Goal: Check status

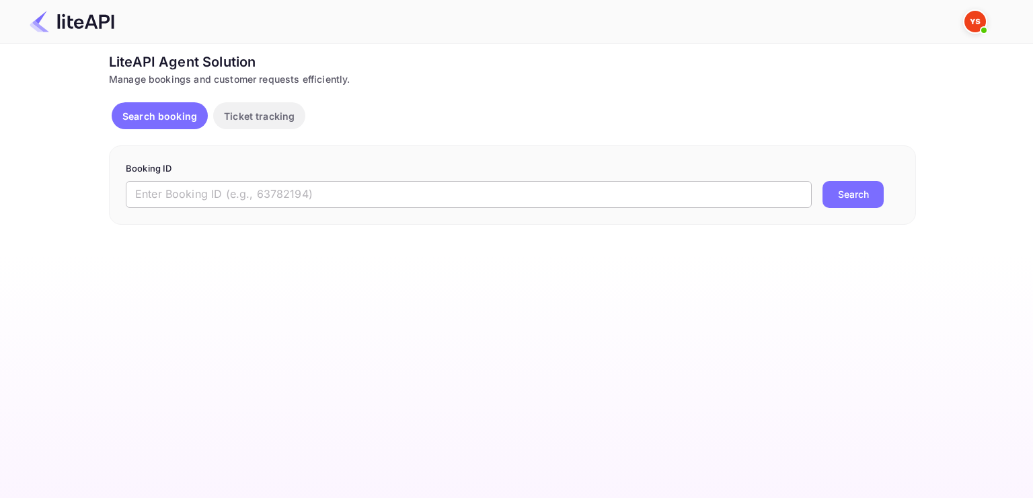
click at [442, 188] on input "text" at bounding box center [469, 194] width 686 height 27
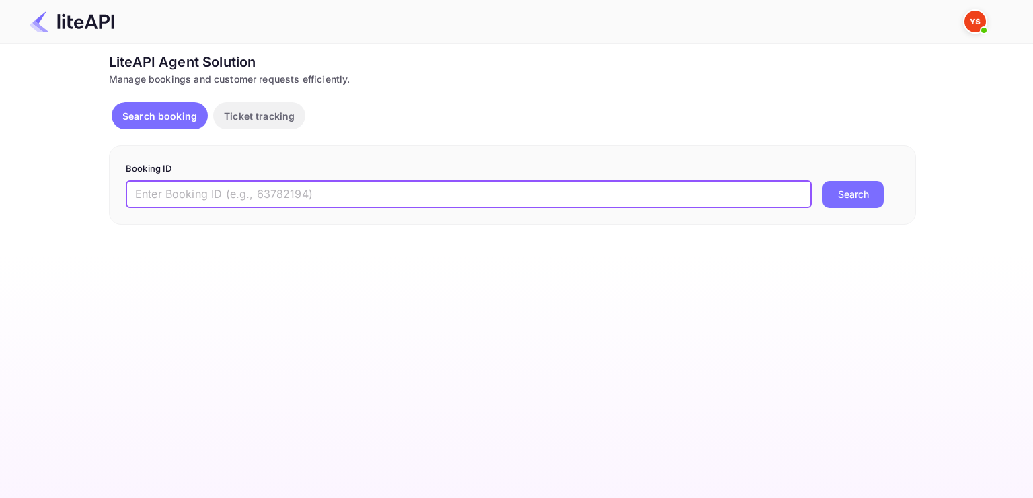
click at [442, 188] on input "text" at bounding box center [469, 194] width 686 height 27
paste input "7408786"
type input "7408786"
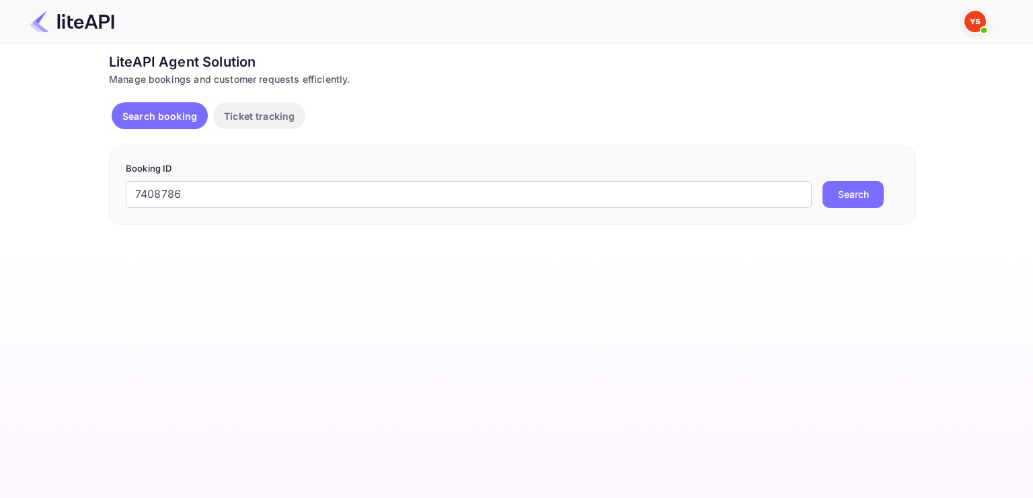
click at [835, 207] on button "Search" at bounding box center [853, 194] width 61 height 27
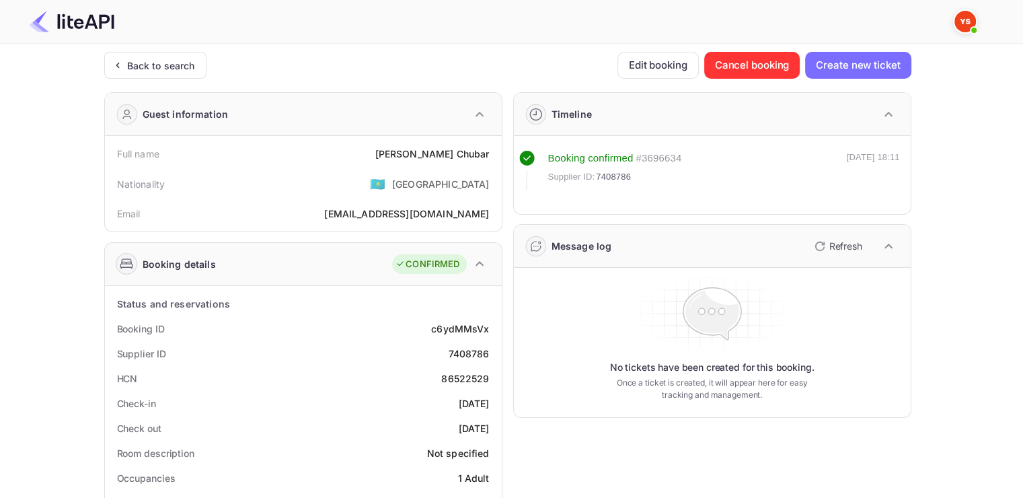
click at [427, 145] on div "Full name [PERSON_NAME]" at bounding box center [303, 153] width 386 height 25
drag, startPoint x: 427, startPoint y: 145, endPoint x: 461, endPoint y: 150, distance: 34.6
click at [461, 150] on div "Full name [PERSON_NAME]" at bounding box center [303, 153] width 386 height 25
copy div "[PERSON_NAME]"
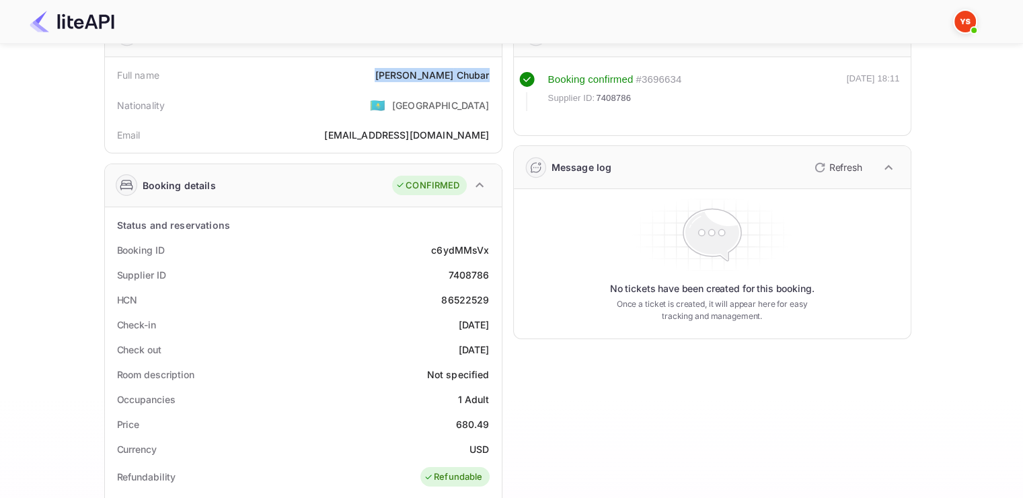
scroll to position [269, 0]
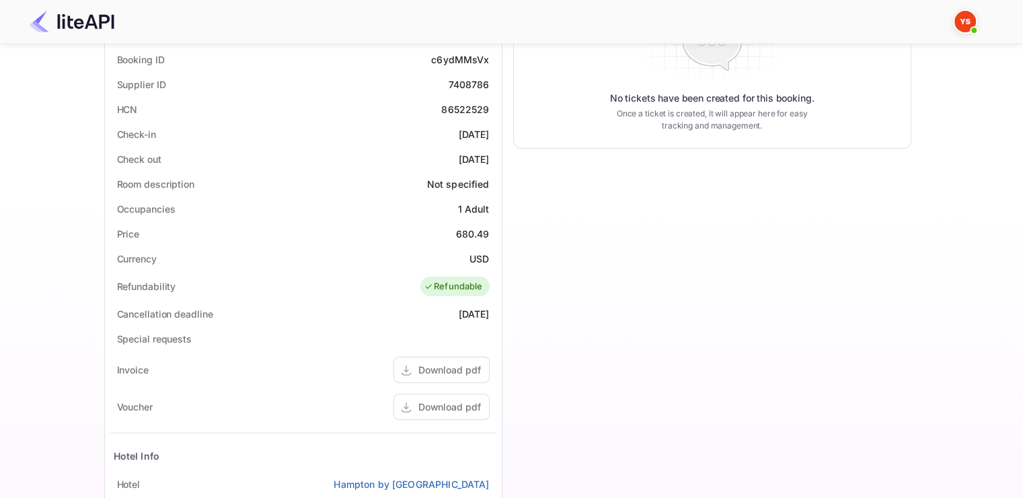
drag, startPoint x: 153, startPoint y: 143, endPoint x: 489, endPoint y: 161, distance: 336.2
click at [489, 161] on div "Status and reservations Booking ID c6ydMMsVx Supplier ID 7408786 HCN 86522529 C…" at bounding box center [303, 350] width 386 height 656
copy div "Check-in [DATE] Check out [DATE]"
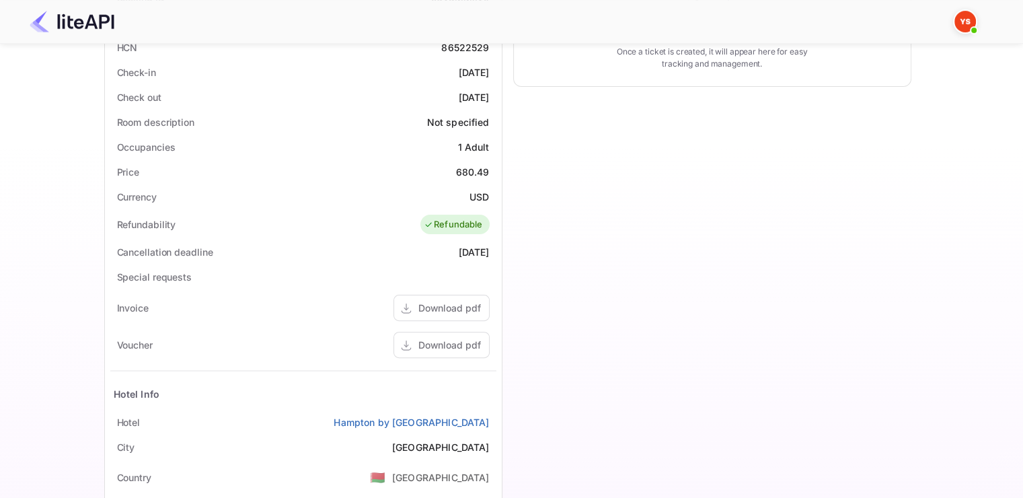
scroll to position [404, 0]
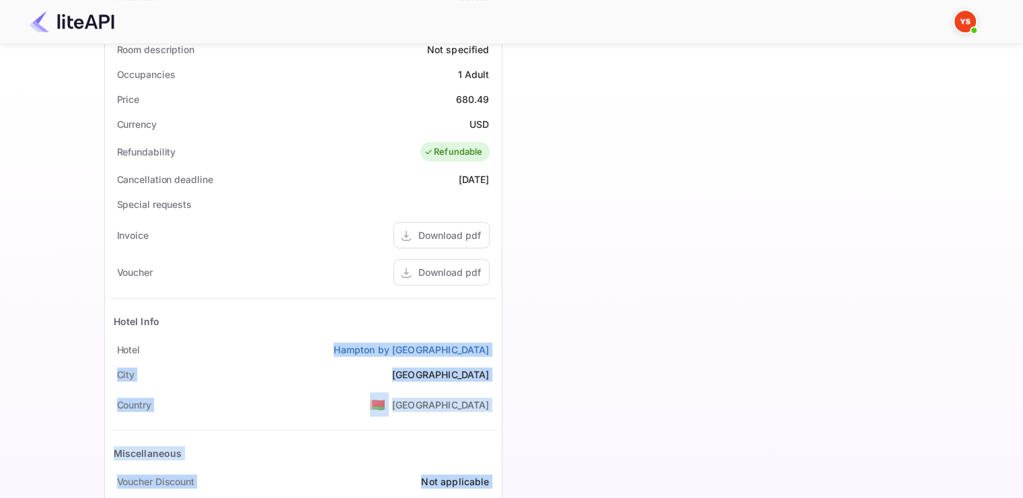
drag, startPoint x: 307, startPoint y: 350, endPoint x: 502, endPoint y: 334, distance: 196.4
click at [502, 334] on div "Guest information Full name [PERSON_NAME] Nationality 🇰🇿 [DEMOGRAPHIC_DATA] Ema…" at bounding box center [503, 118] width 818 height 881
click at [495, 347] on div "[GEOGRAPHIC_DATA] by [GEOGRAPHIC_DATA]" at bounding box center [303, 349] width 386 height 25
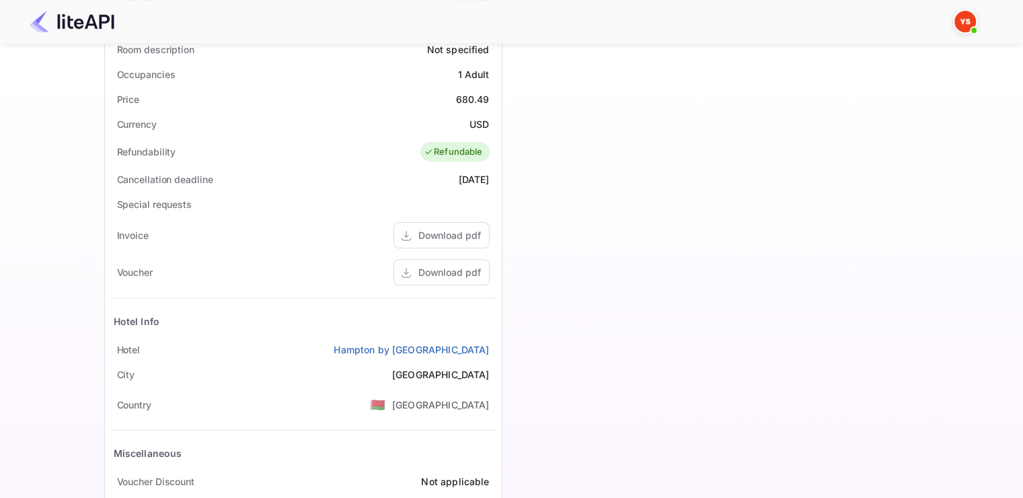
drag, startPoint x: 497, startPoint y: 347, endPoint x: 311, endPoint y: 338, distance: 185.9
click at [311, 338] on div "Status and reservations Booking ID c6ydMMsVx Supplier ID 7408786 HCN 86522529 C…" at bounding box center [303, 215] width 397 height 667
copy link "Hampton by [GEOGRAPHIC_DATA]"
